Goal: Information Seeking & Learning: Learn about a topic

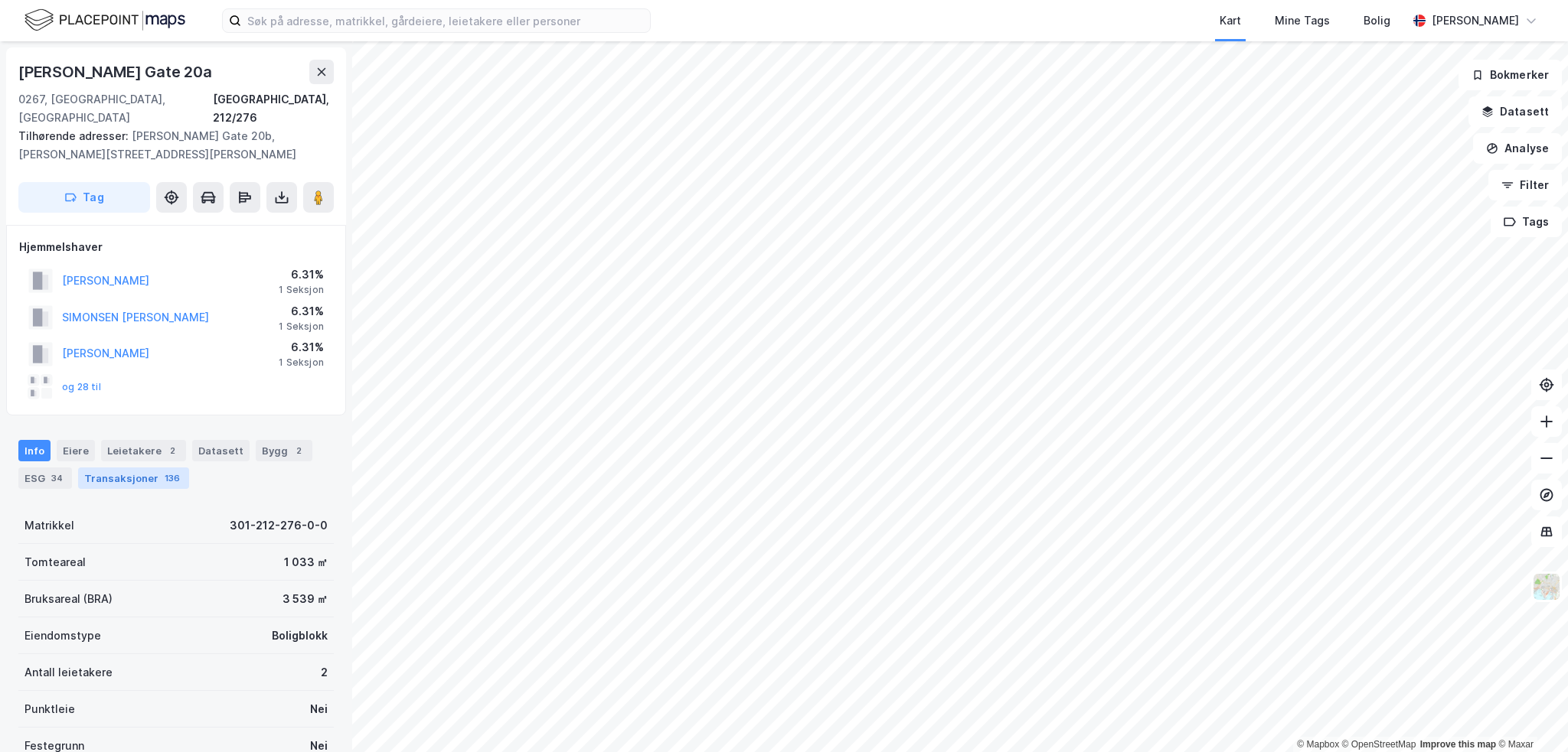
click at [162, 471] on div "136" at bounding box center [173, 478] width 22 height 15
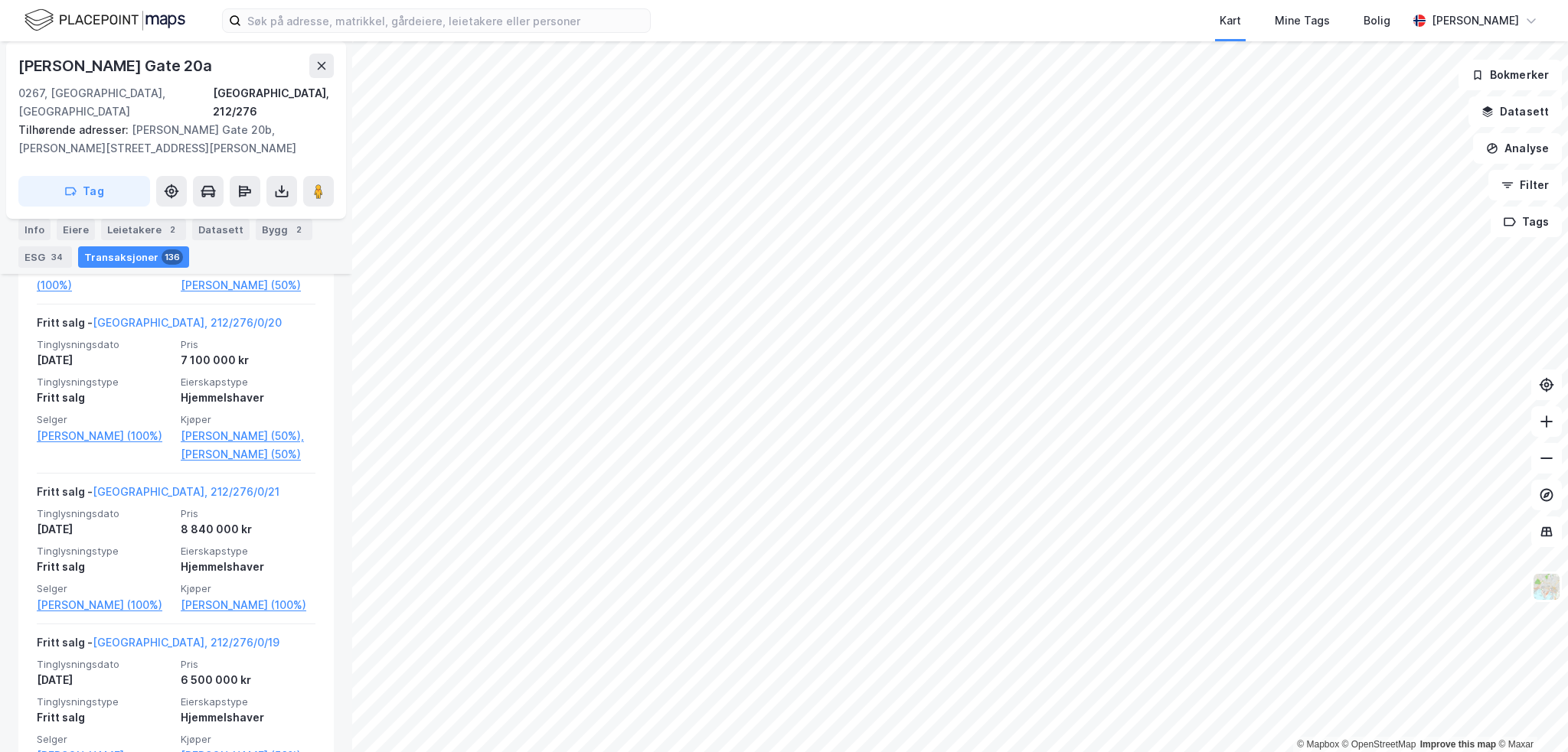
scroll to position [2013, 0]
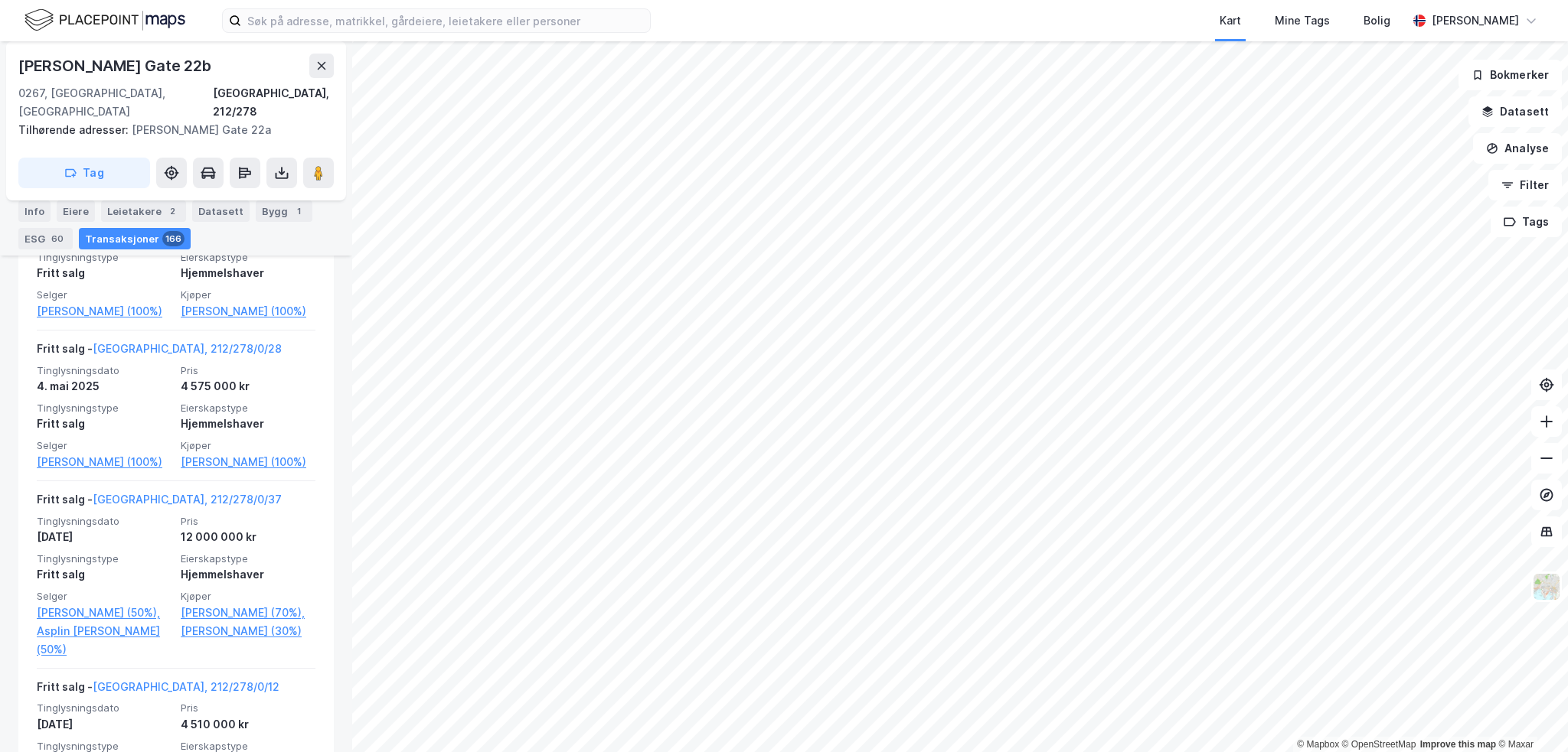
scroll to position [1, 0]
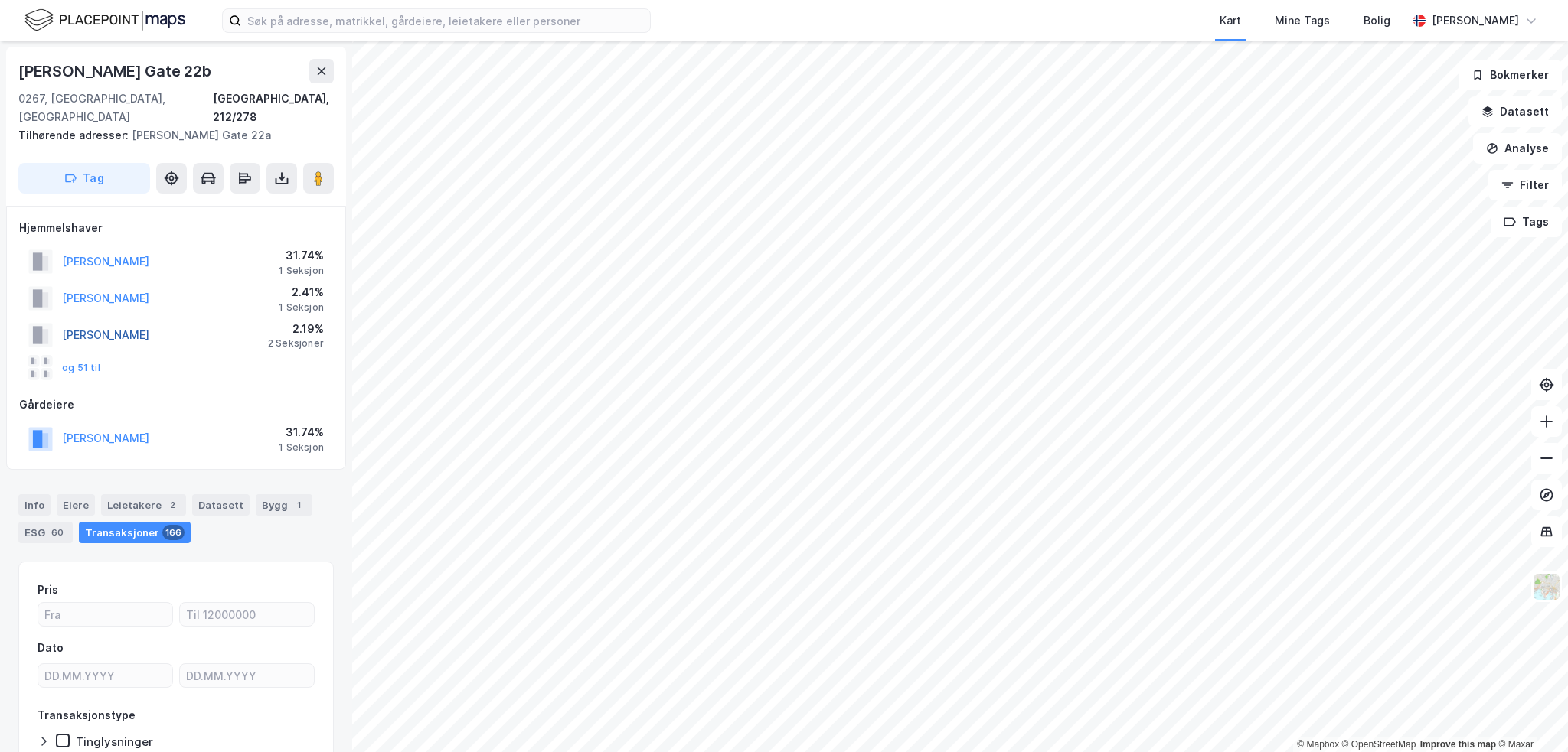
click at [0, 0] on button "[PERSON_NAME]" at bounding box center [0, 0] width 0 height 0
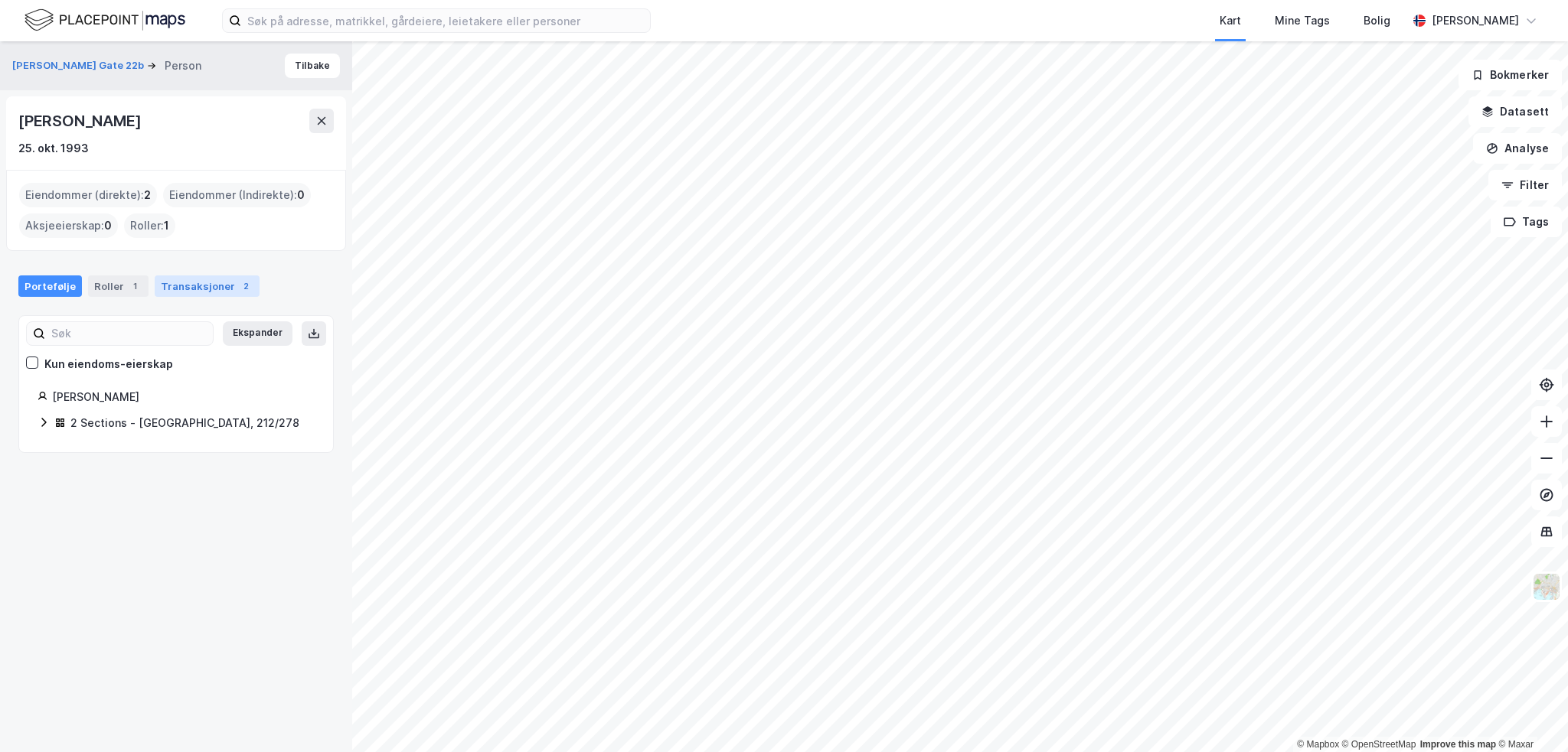
click at [184, 276] on div "Transaksjoner 2" at bounding box center [207, 287] width 105 height 22
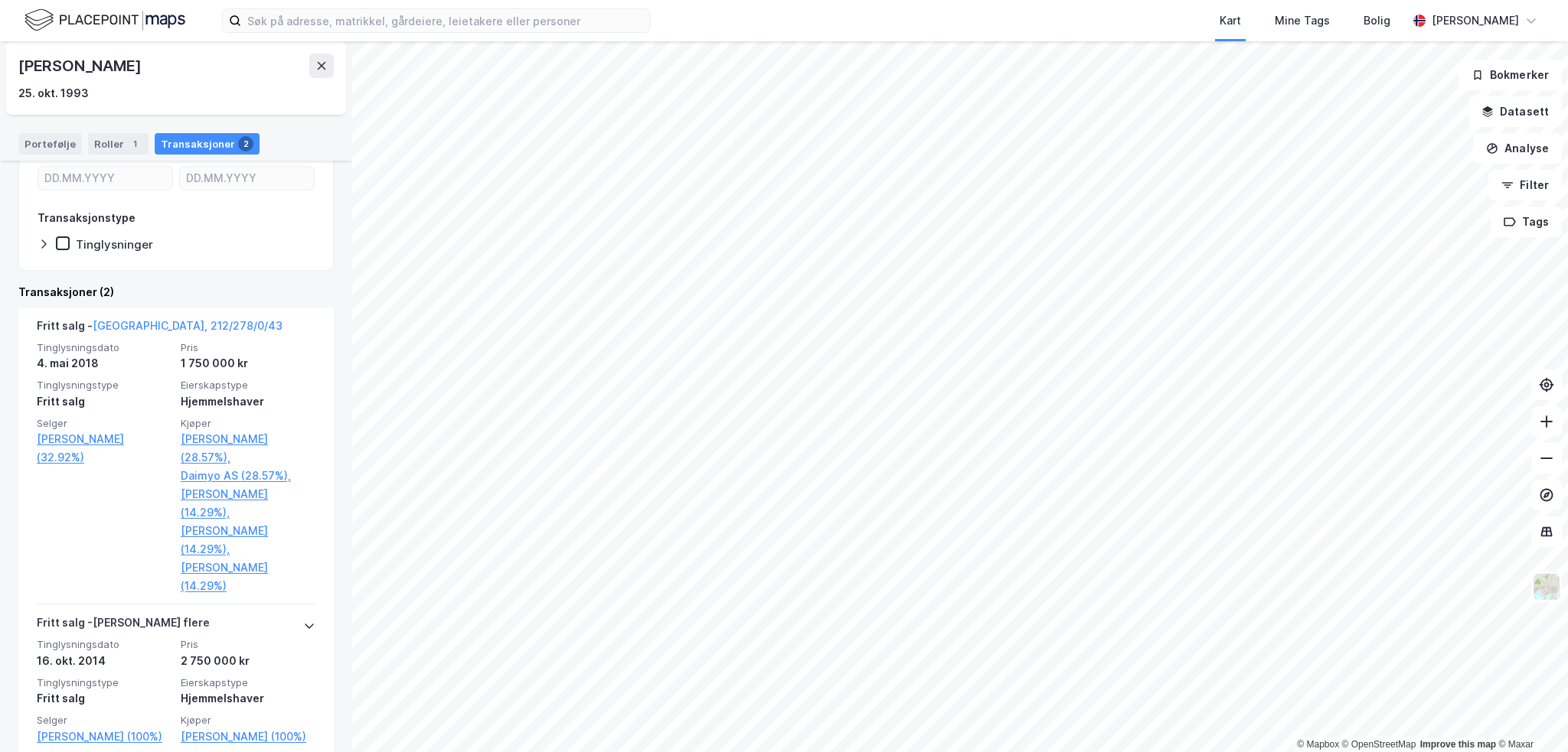
scroll to position [270, 0]
